Goal: Task Accomplishment & Management: Manage account settings

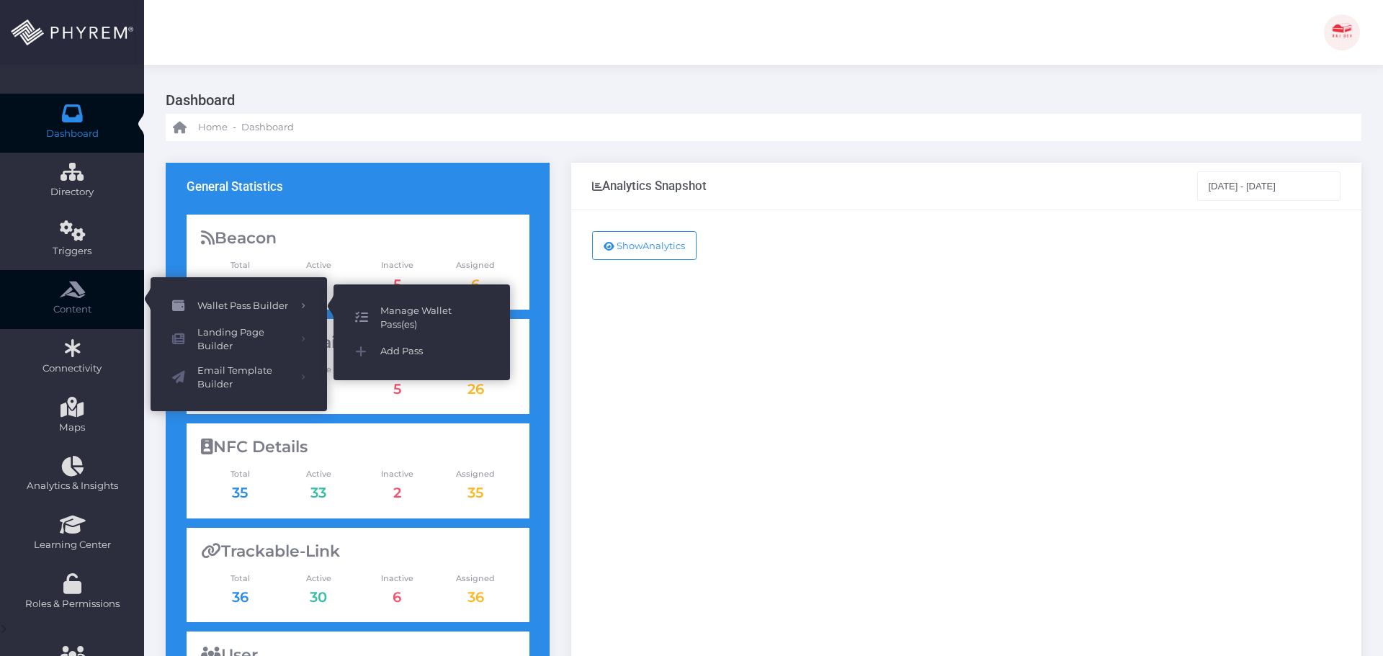
click at [428, 313] on span "Manage Wallet Pass(es)" at bounding box center [434, 318] width 108 height 28
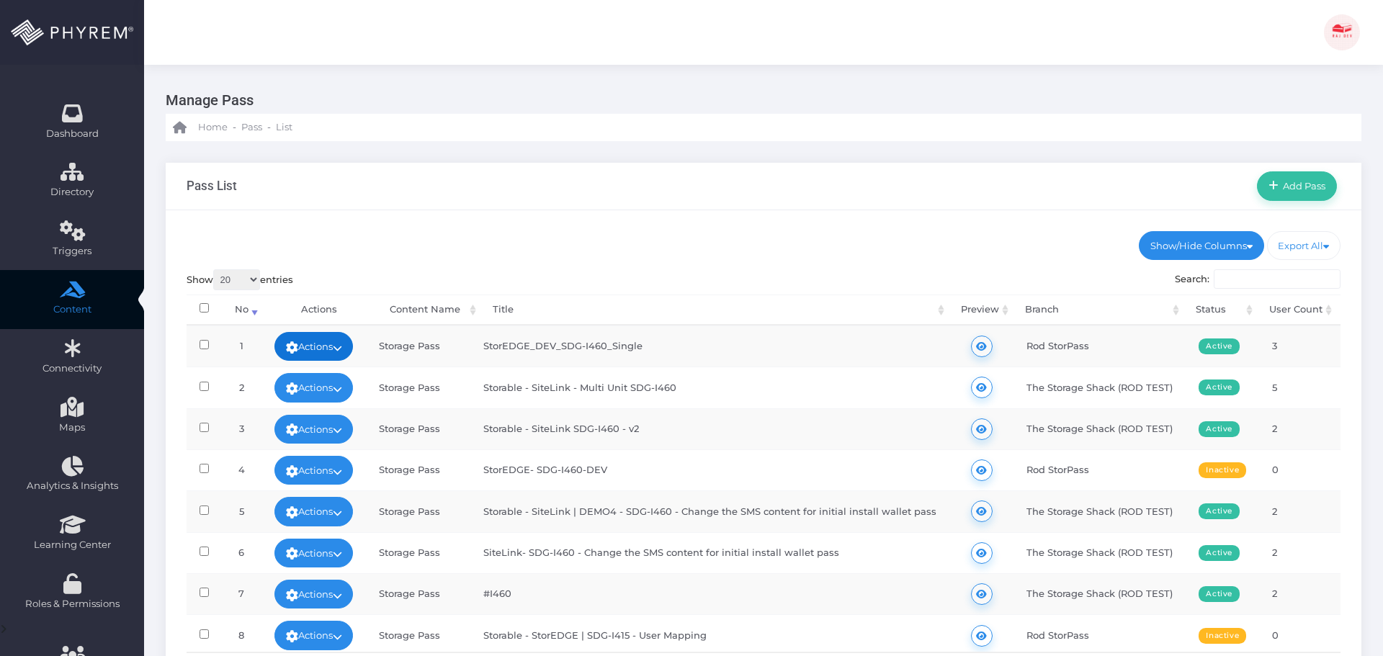
click at [342, 348] on icon at bounding box center [337, 348] width 9 height 0
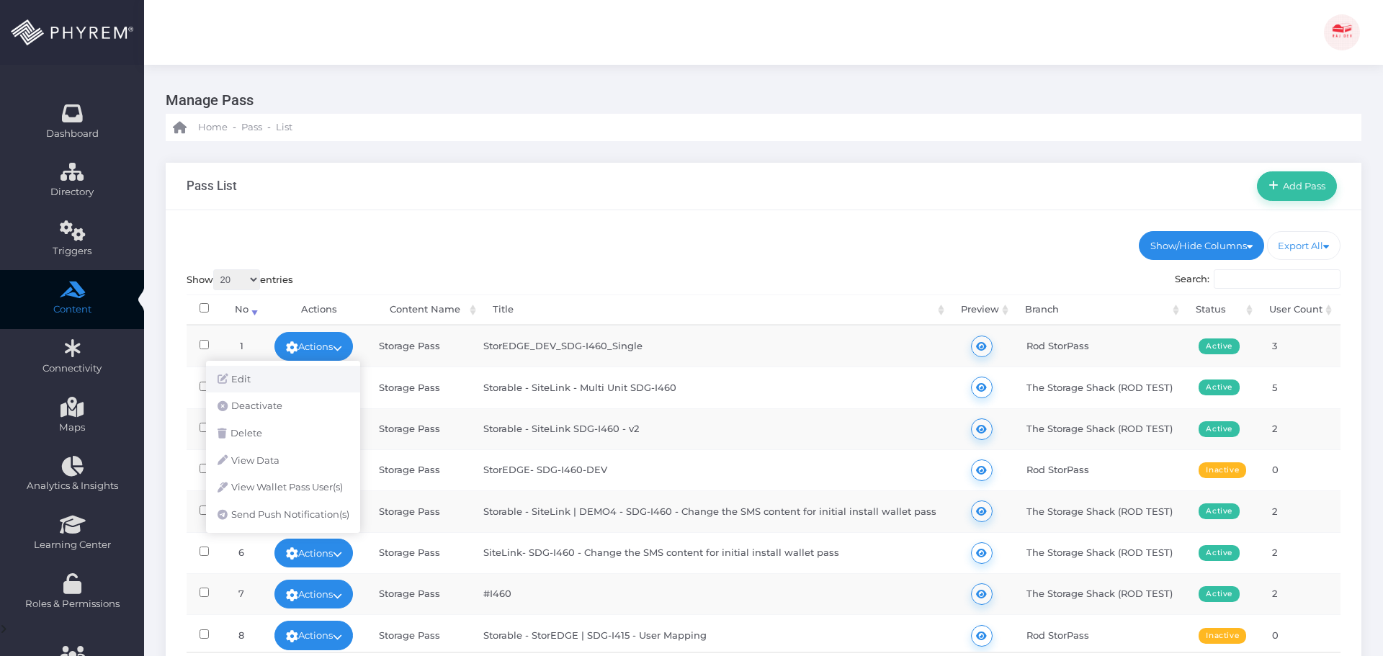
click at [287, 376] on link "Edit" at bounding box center [283, 379] width 154 height 27
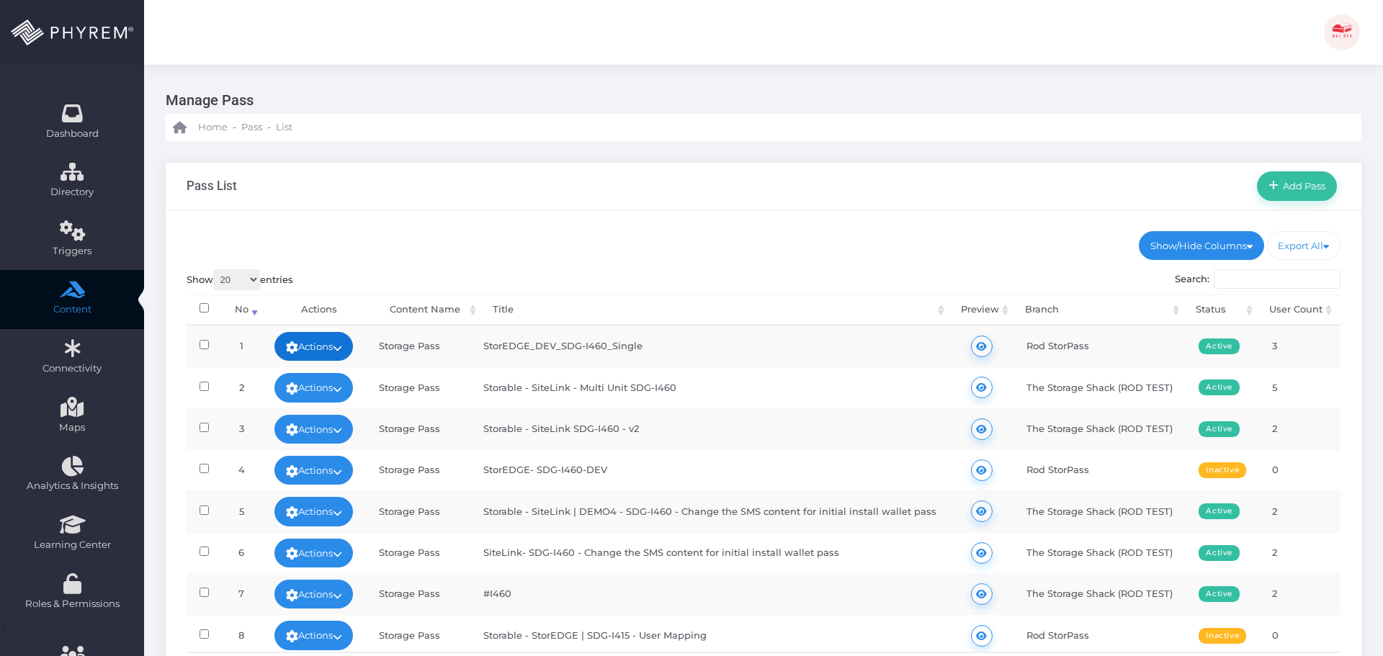
click at [341, 345] on link "Actions" at bounding box center [313, 346] width 79 height 29
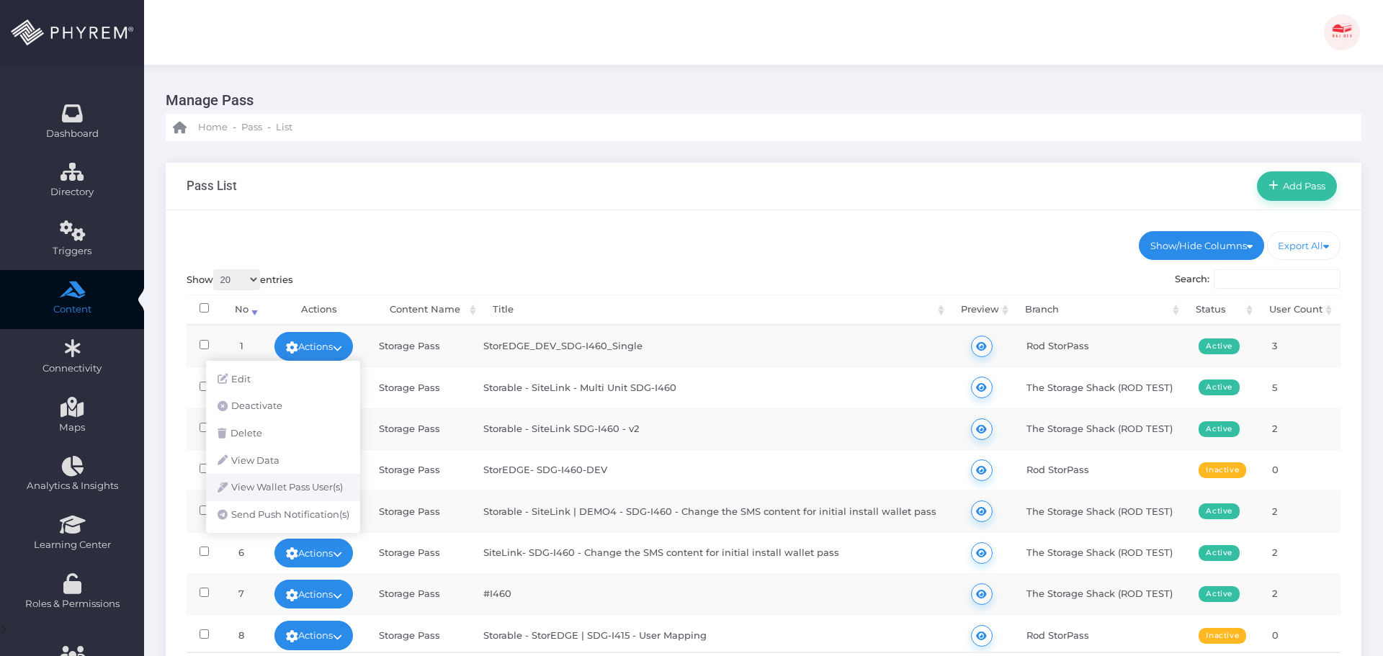
click at [323, 485] on link "View Wallet Pass User(s)" at bounding box center [283, 487] width 154 height 27
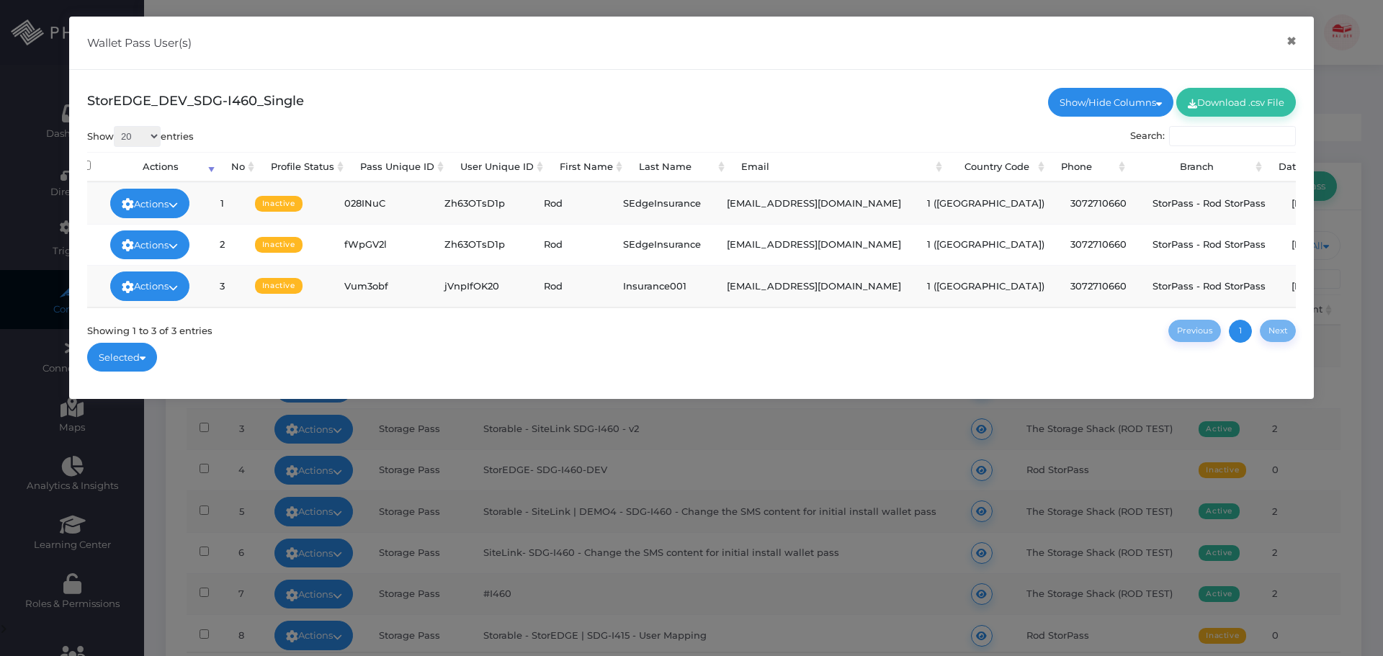
scroll to position [0, 25]
click at [368, 203] on td "028INuC" at bounding box center [381, 202] width 100 height 41
copy td "028INuC"
drag, startPoint x: 412, startPoint y: 0, endPoint x: 337, endPoint y: 22, distance: 78.0
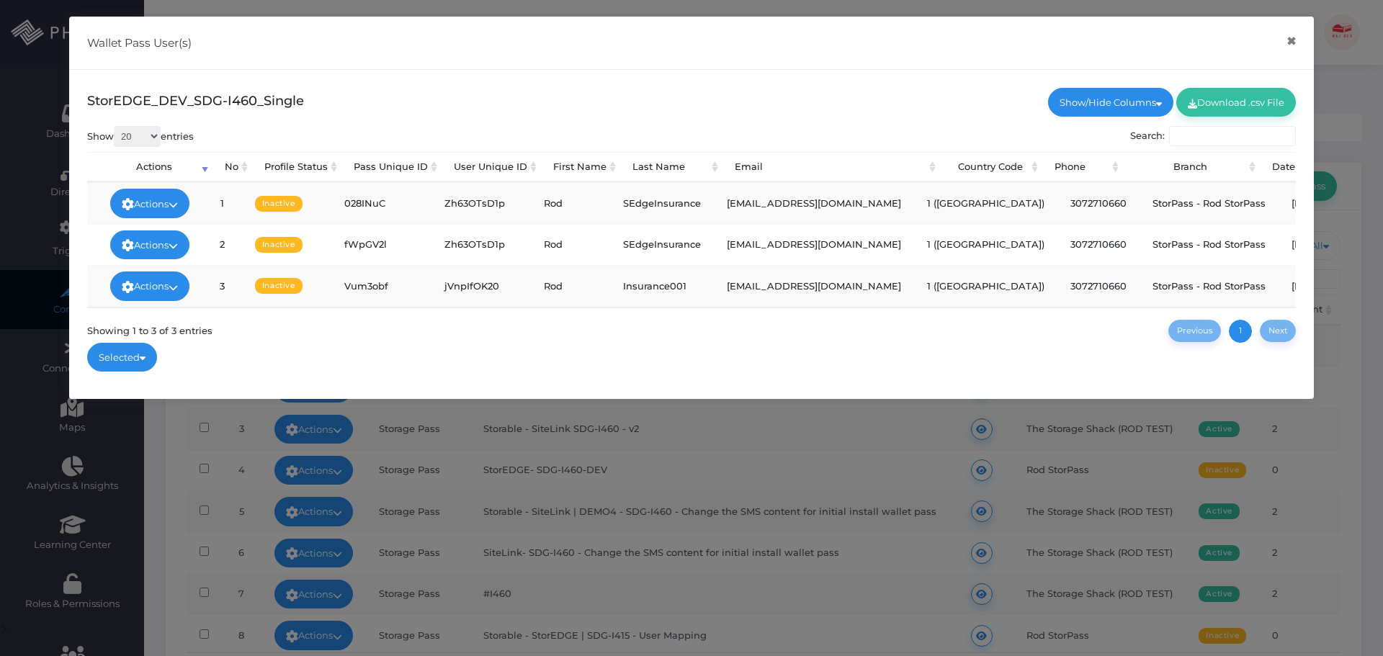
click at [338, 22] on div "Wallet Pass User(s) ×" at bounding box center [691, 43] width 1245 height 53
drag, startPoint x: 349, startPoint y: 205, endPoint x: 390, endPoint y: 205, distance: 41.1
click at [390, 205] on td "028INuC" at bounding box center [381, 202] width 100 height 41
click at [383, 253] on td "fWpGV2l" at bounding box center [381, 244] width 100 height 41
click at [374, 205] on td "028INuC" at bounding box center [381, 202] width 100 height 41
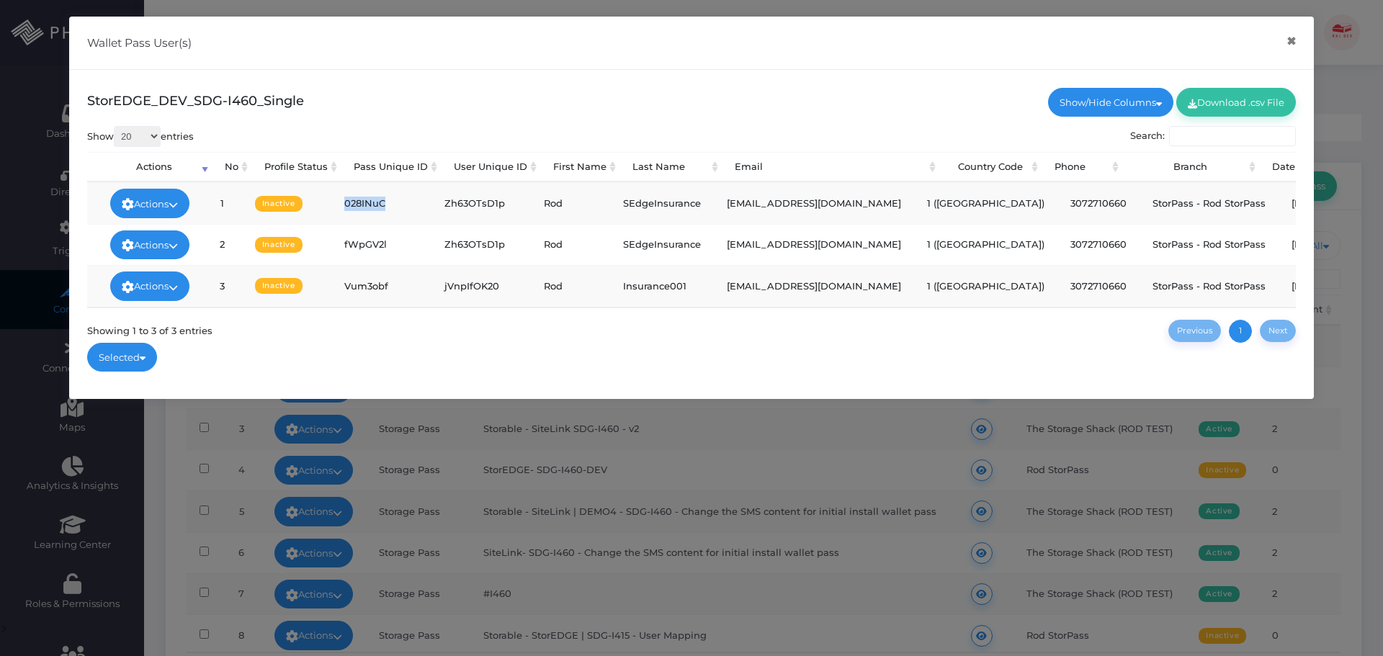
click at [374, 205] on td "028INuC" at bounding box center [381, 202] width 100 height 41
copy td "028INuC"
click at [379, 207] on td "028INuC" at bounding box center [381, 202] width 100 height 41
drag, startPoint x: 554, startPoint y: 50, endPoint x: 576, endPoint y: 50, distance: 21.6
click at [554, 50] on div "Wallet Pass User(s) ×" at bounding box center [691, 43] width 1245 height 53
